Goal: Information Seeking & Learning: Understand process/instructions

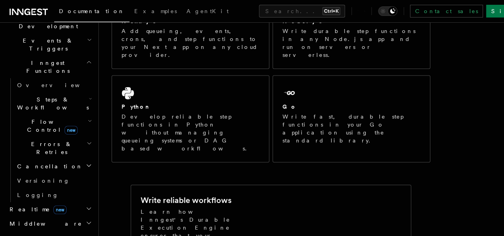
scroll to position [131, 0]
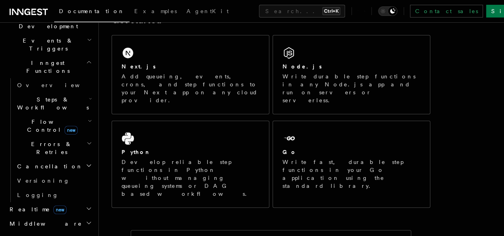
click at [179, 93] on p "Add queueing, events, crons, and step functions to your Next app on any cloud p…" at bounding box center [190, 88] width 138 height 32
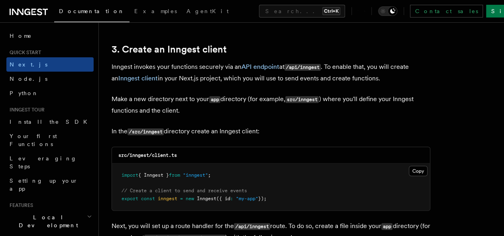
scroll to position [1007, 0]
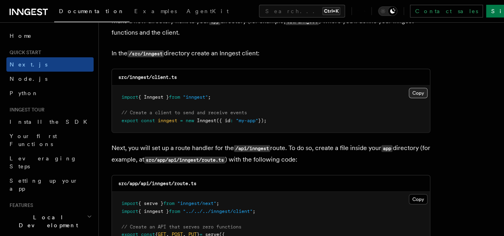
click at [409, 88] on button "Copy Copied" at bounding box center [418, 93] width 19 height 10
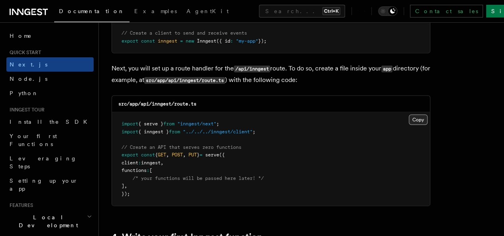
click at [409, 115] on button "Copy Copied" at bounding box center [418, 120] width 19 height 10
